Goal: Task Accomplishment & Management: Manage account settings

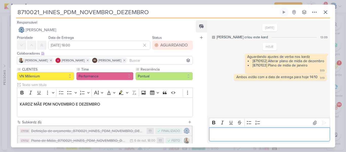
scroll to position [189, 0]
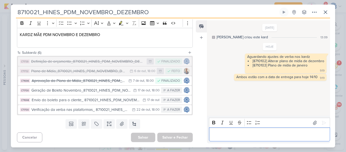
click at [235, 136] on p "Editor editing area: main" at bounding box center [269, 134] width 116 height 6
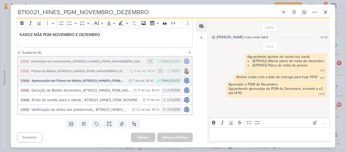
drag, startPoint x: 110, startPoint y: 81, endPoint x: 96, endPoint y: 80, distance: 14.0
click at [96, 80] on div "Aprovação do Plano de Mídia_8710021_HINES_PDM_NOVEMBRO_DEZEMBRO" at bounding box center [79, 81] width 94 height 6
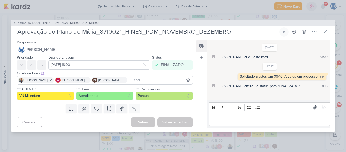
drag, startPoint x: 233, startPoint y: 34, endPoint x: 7, endPoint y: 23, distance: 226.4
click at [7, 23] on div "CT1700 8710021_HINES_PDM_NOVEMBRO_DEZEMBRO Aprovação do Plano de Mídia_8710021_…" at bounding box center [173, 76] width 346 height 152
click at [59, 23] on span "8710021_HINES_PDM_NOVEMBRO_DEZEMBRO" at bounding box center [63, 23] width 71 height 5
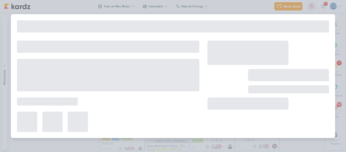
type input "8710021_HINES_PDM_NOVEMBRO_DEZEMBRO"
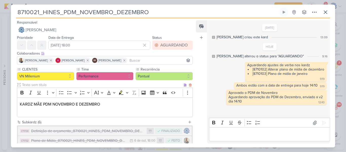
scroll to position [69, 0]
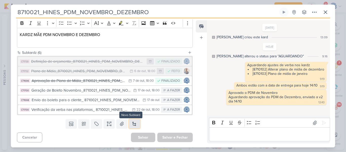
click at [135, 125] on button at bounding box center [134, 123] width 11 height 9
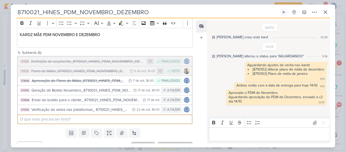
paste input "Aprovação do Plano de Mídia_8710021_HINES_PDM_NOVEMBRO_DEZEMBRO"
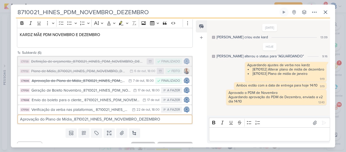
drag, startPoint x: 72, startPoint y: 118, endPoint x: 47, endPoint y: 119, distance: 24.6
click at [47, 119] on input "Aprovação do Plano de Mídia_8710021_HINES_PDM_NOVEMBRO_DEZEMBRO" at bounding box center [105, 119] width 174 height 8
click at [170, 118] on input "Aprovação do PDM Dezembro_8710021_HINES_PDM_NOVEMBRO_DEZEMBRO" at bounding box center [105, 119] width 174 height 8
type input "Aprovação do PDM Dezembro_8710021_HINES_PDM_NOVEMBRO_DEZEMBRO"
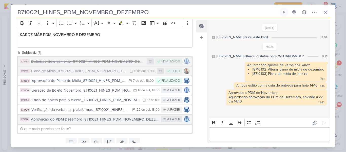
click at [97, 121] on div "Aprovação do PDM Dezembro_8710021_HINES_PDM_NOVEMBRO_DEZEMBRO" at bounding box center [95, 119] width 128 height 6
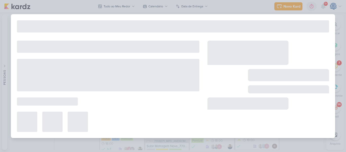
type input "Aprovação do PDM Dezembro_8710021_HINES_PDM_NOVEMBRO_DEZEMBRO"
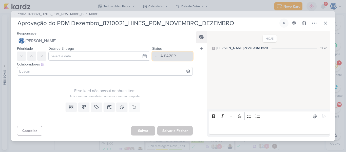
click at [182, 51] on button "A FAZER" at bounding box center [172, 55] width 41 height 9
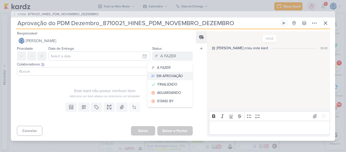
click at [173, 72] on button "EM APROVAÇÃO" at bounding box center [169, 76] width 45 height 8
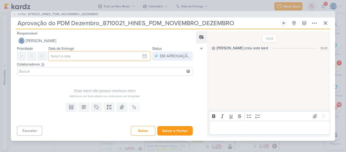
click at [91, 53] on input "text" at bounding box center [99, 55] width 102 height 9
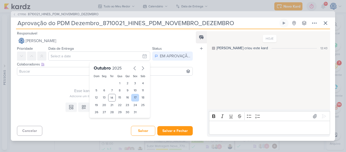
click at [135, 98] on div "17" at bounding box center [135, 98] width 8 height 8
type input "[DATE] 23:59"
drag, startPoint x: 102, startPoint y: 119, endPoint x: 103, endPoint y: 78, distance: 41.3
click at [103, 78] on div "[DATE] Dom Seg Ter Qua Qui Sex Sáb 1 2 3 4 5 6 7 8 9 10 11 12 13 14 15 16 17 18…" at bounding box center [119, 95] width 61 height 66
select select "18"
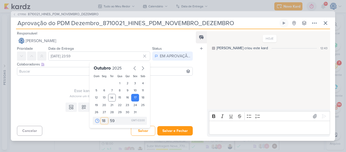
click at [101, 117] on select "00 01 02 03 04 05 06 07 08 09 10 11 12 13 14 15 16 17 18 19 20 21 22 23" at bounding box center [104, 120] width 7 height 6
type input "[DATE] 18:59"
click at [109, 120] on select "00 05 10 15 20 25 30 35 40 45 50 55 59" at bounding box center [112, 120] width 7 height 6
select select "0"
click at [109, 117] on select "00 05 10 15 20 25 30 35 40 45 50 55 59" at bounding box center [112, 120] width 7 height 6
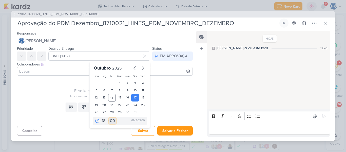
type input "[DATE] 18:00"
click at [137, 131] on button "Salvar" at bounding box center [143, 131] width 24 height 10
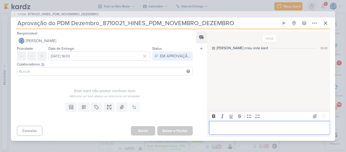
click at [246, 126] on p "Editor editing area: main" at bounding box center [269, 128] width 116 height 6
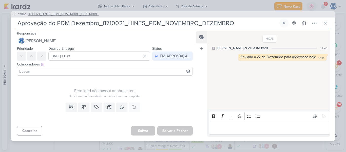
click at [92, 14] on span "8710021_HINES_PDM_NOVEMBRO_DEZEMBRO" at bounding box center [63, 14] width 71 height 5
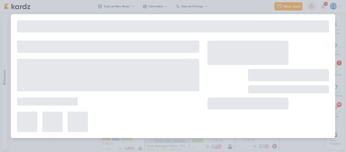
type input "8710021_HINES_PDM_NOVEMBRO_DEZEMBRO"
type input "[DATE] 18:00"
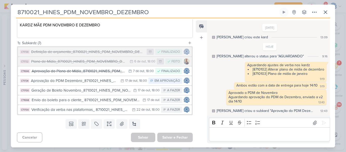
scroll to position [0, 0]
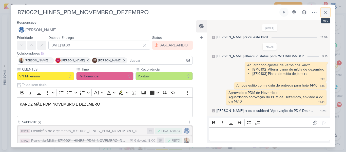
click at [325, 9] on button at bounding box center [325, 12] width 9 height 9
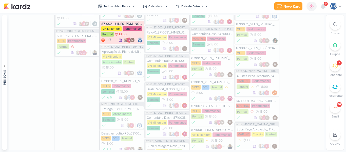
click at [334, 67] on icon at bounding box center [335, 66] width 6 height 6
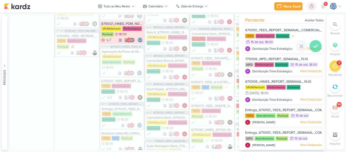
click at [314, 47] on icon at bounding box center [316, 46] width 4 height 3
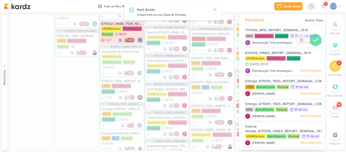
click at [312, 41] on icon at bounding box center [315, 40] width 6 height 6
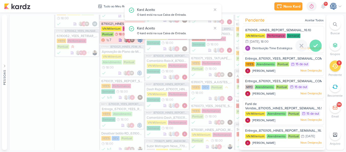
click at [312, 44] on icon at bounding box center [315, 46] width 6 height 6
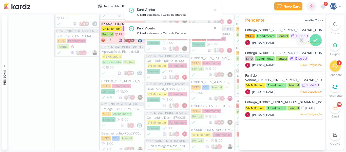
click at [312, 41] on icon at bounding box center [315, 40] width 6 height 6
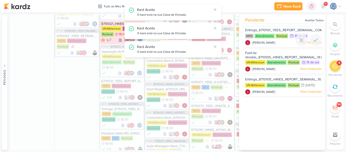
click at [312, 41] on icon at bounding box center [315, 40] width 6 height 6
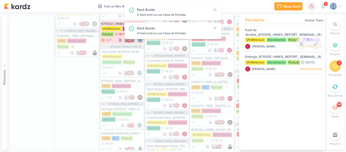
click at [312, 41] on icon at bounding box center [315, 44] width 6 height 6
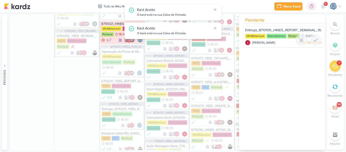
click at [312, 41] on icon at bounding box center [315, 40] width 6 height 6
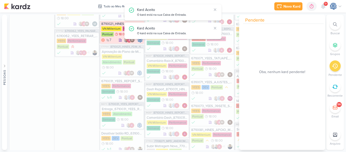
click at [335, 64] on icon at bounding box center [335, 66] width 6 height 5
